Goal: Go to known website: Access a specific website the user already knows

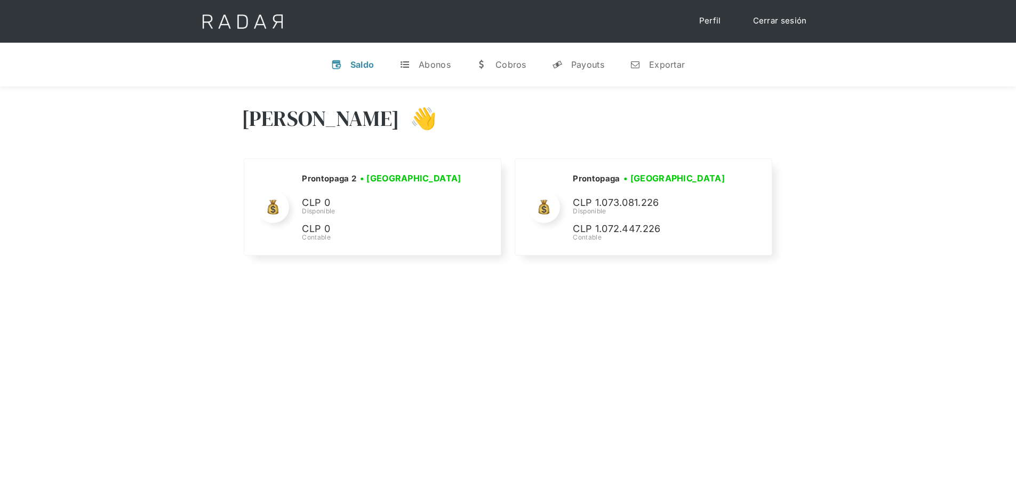
click at [740, 155] on div "Hola José 👋" at bounding box center [508, 126] width 533 height 64
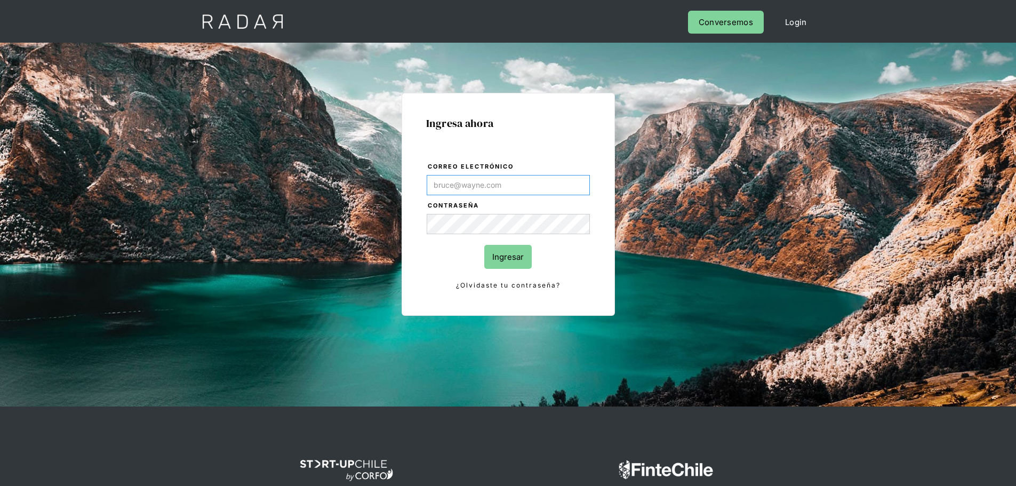
type input "[PERSON_NAME][EMAIL_ADDRESS][PERSON_NAME][DOMAIN_NAME]"
